Goal: Find specific page/section: Find specific page/section

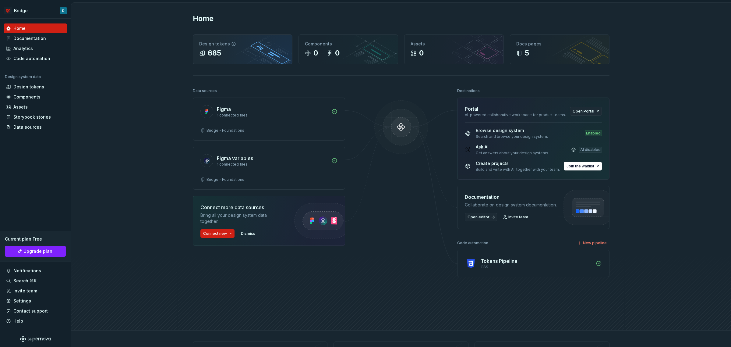
click at [236, 43] on div "Design tokens" at bounding box center [242, 44] width 87 height 6
click at [255, 49] on div "685" at bounding box center [242, 53] width 87 height 10
click at [201, 49] on div "685" at bounding box center [210, 53] width 22 height 10
click at [22, 88] on div "Design tokens" at bounding box center [28, 87] width 31 height 6
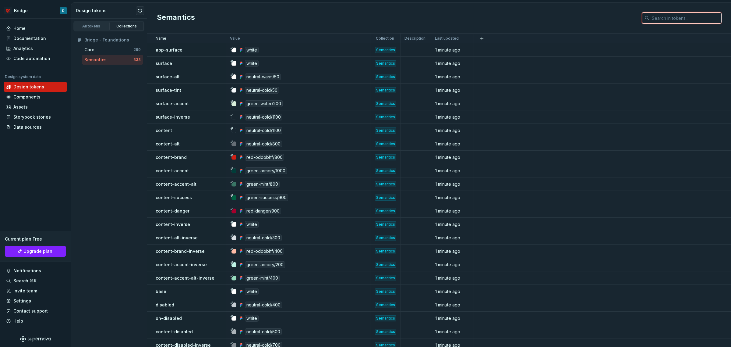
click at [676, 18] on input "text" at bounding box center [686, 17] width 72 height 11
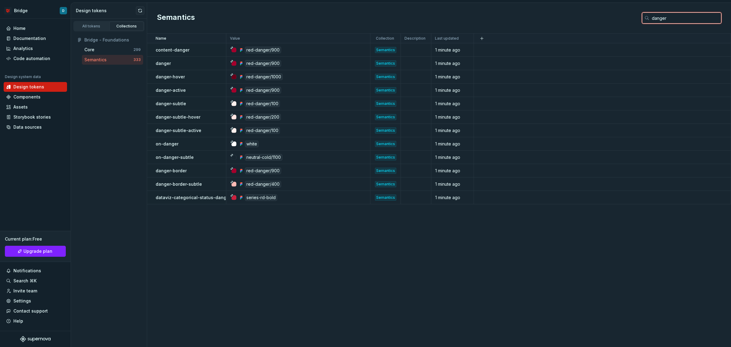
type input "danger"
click at [261, 257] on div "Name Value Collection Description Last updated content-danger red-danger/900 Se…" at bounding box center [439, 190] width 584 height 313
click at [269, 232] on div "Name Value Collection Description Last updated content-danger red-danger/900 Se…" at bounding box center [439, 190] width 584 height 313
drag, startPoint x: 680, startPoint y: 16, endPoint x: 717, endPoint y: 20, distance: 37.1
click at [680, 16] on input "danger" at bounding box center [686, 17] width 72 height 11
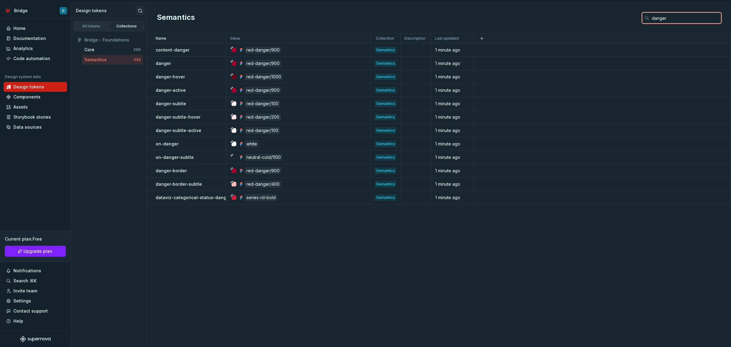
click at [716, 19] on input "danger" at bounding box center [686, 17] width 72 height 11
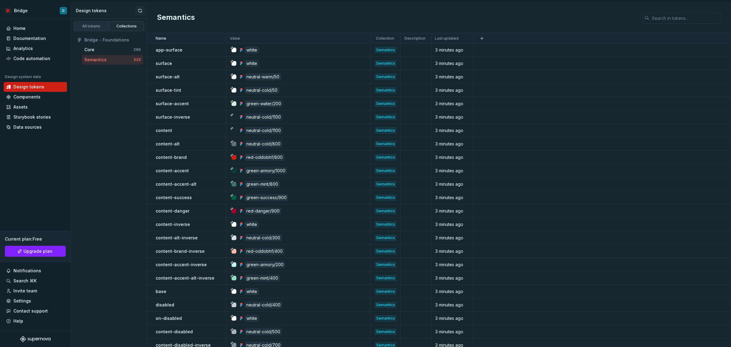
click at [406, 7] on div "Semantics" at bounding box center [439, 18] width 584 height 31
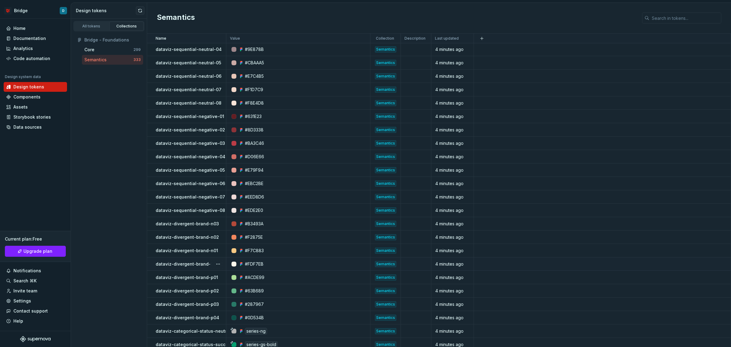
scroll to position [4161, 0]
